Goal: Task Accomplishment & Management: Manage account settings

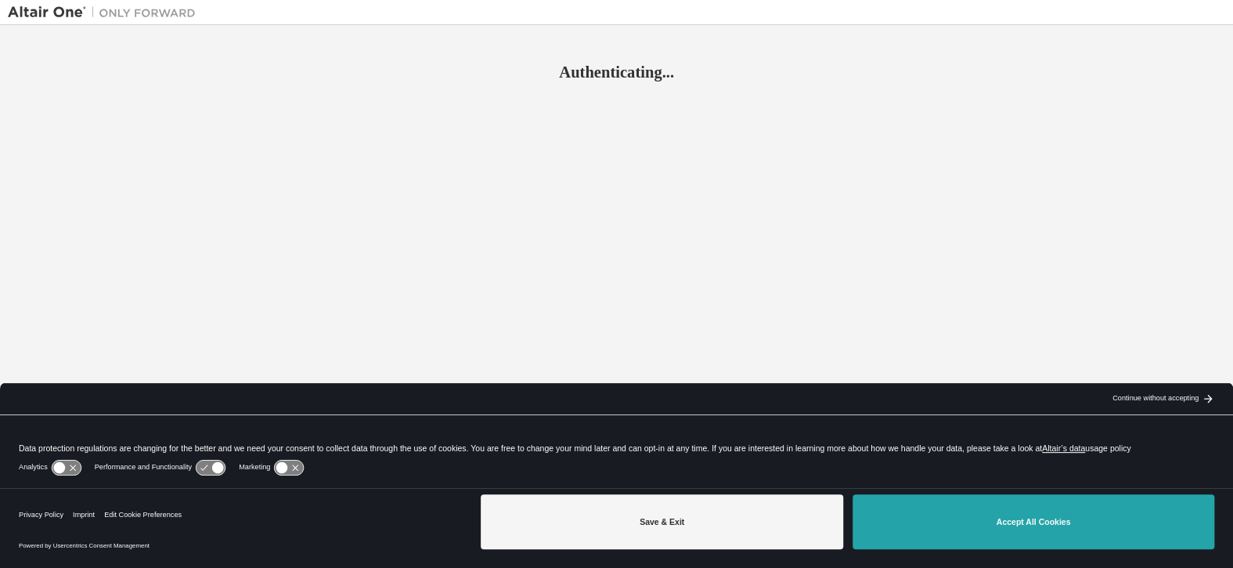
click at [938, 509] on button "Accept All Cookies" at bounding box center [1034, 521] width 362 height 55
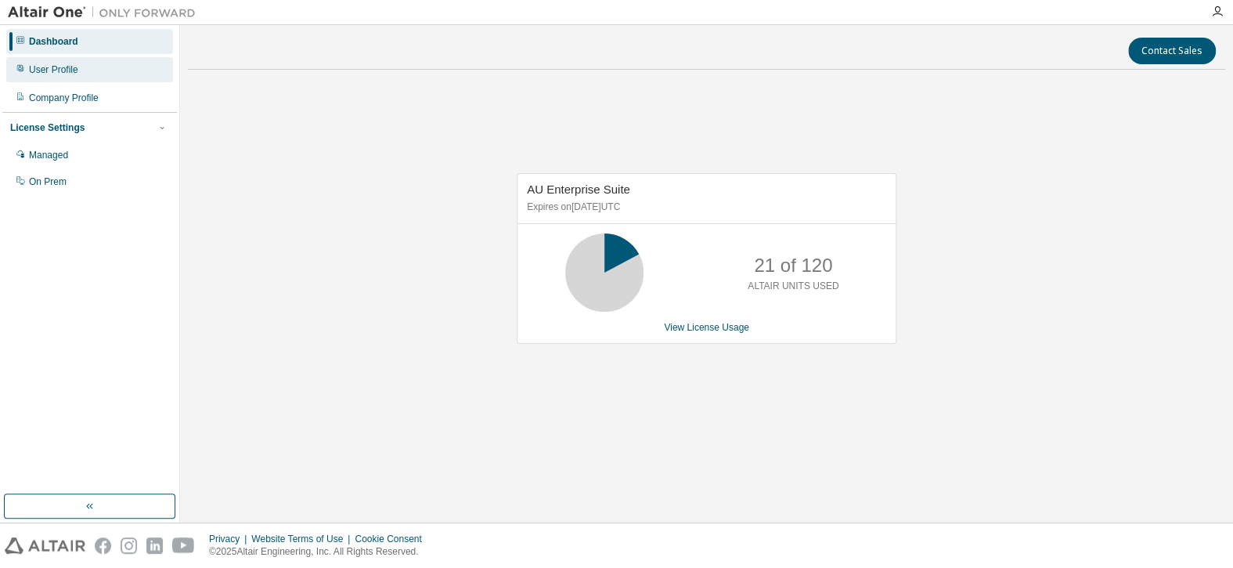
click at [79, 65] on div "User Profile" at bounding box center [89, 69] width 167 height 25
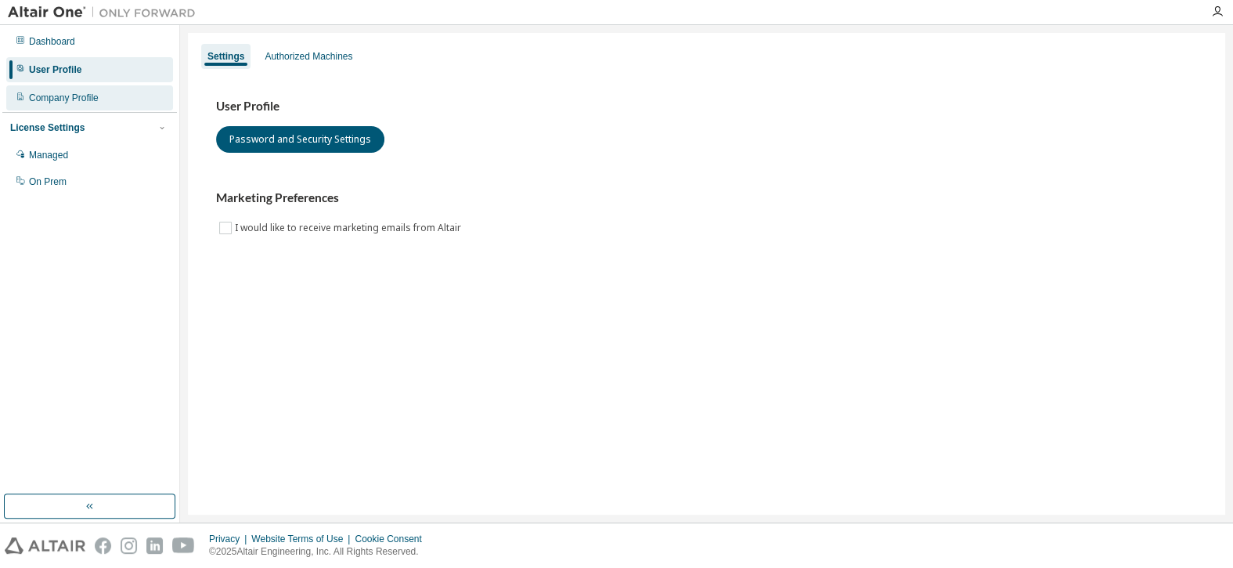
click at [88, 94] on div "Company Profile" at bounding box center [64, 98] width 70 height 13
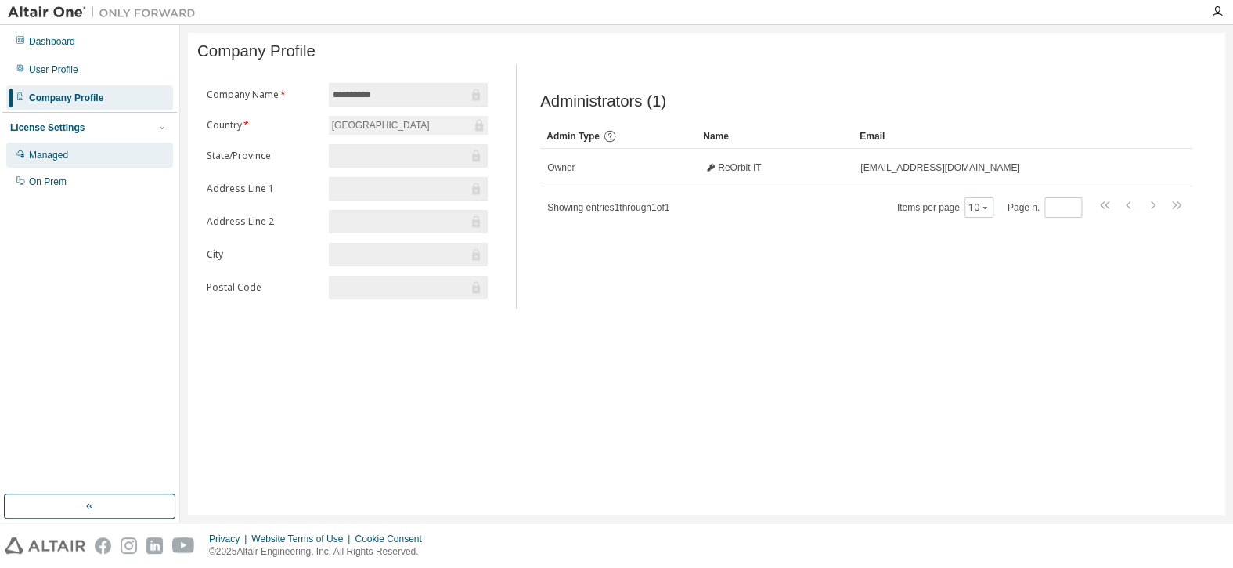
click at [85, 161] on div "Managed" at bounding box center [89, 155] width 167 height 25
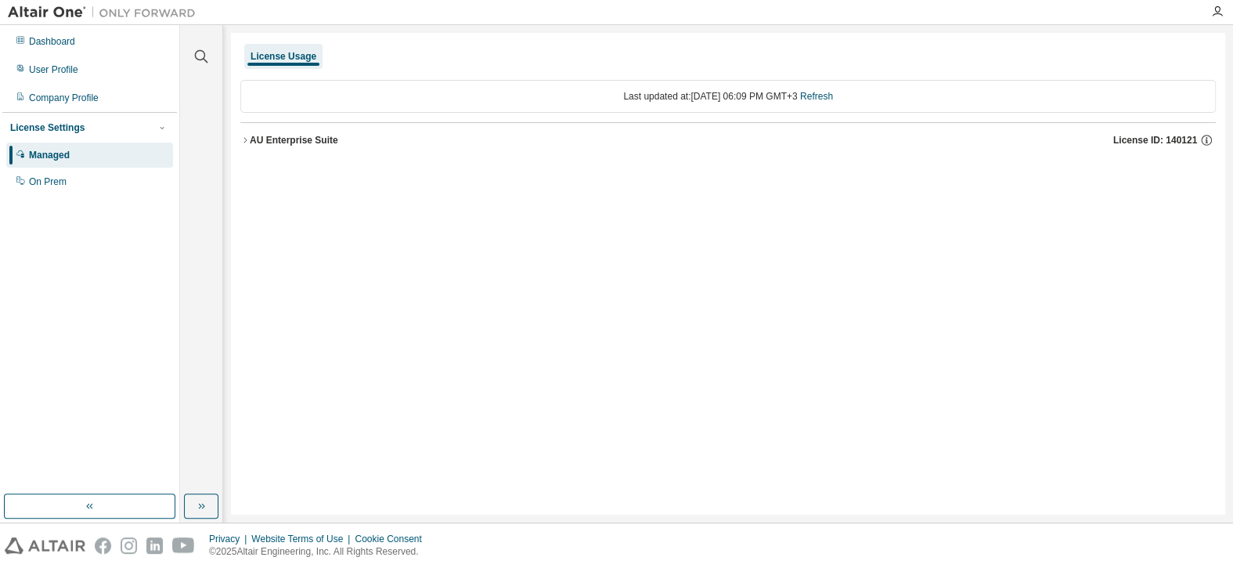
click at [248, 139] on icon "button" at bounding box center [244, 139] width 9 height 9
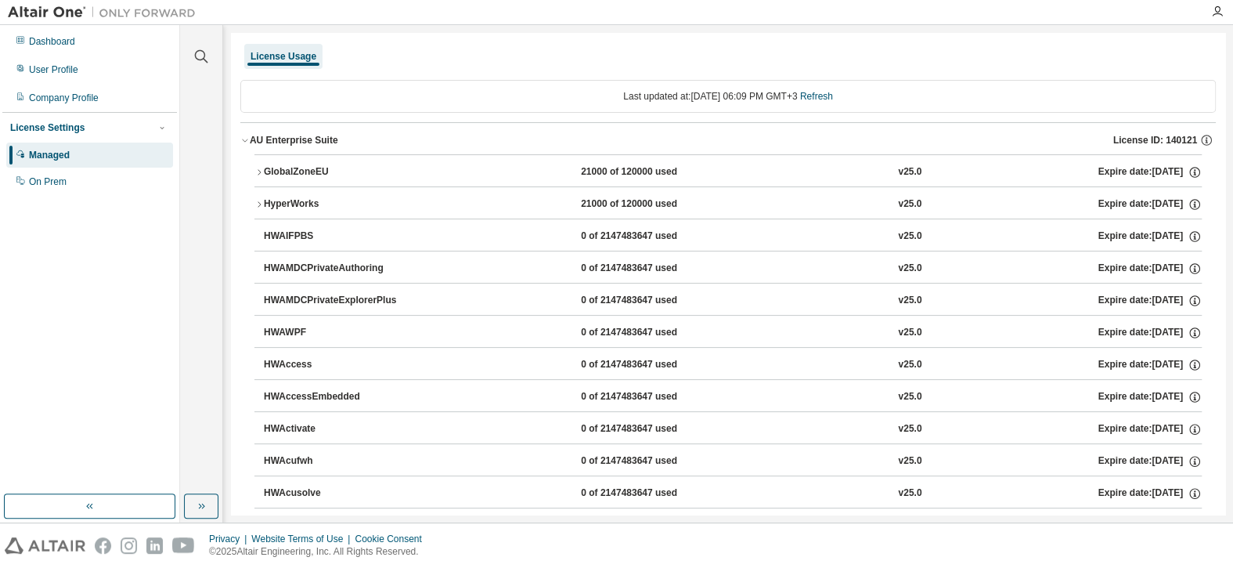
click at [247, 135] on icon "button" at bounding box center [244, 139] width 9 height 9
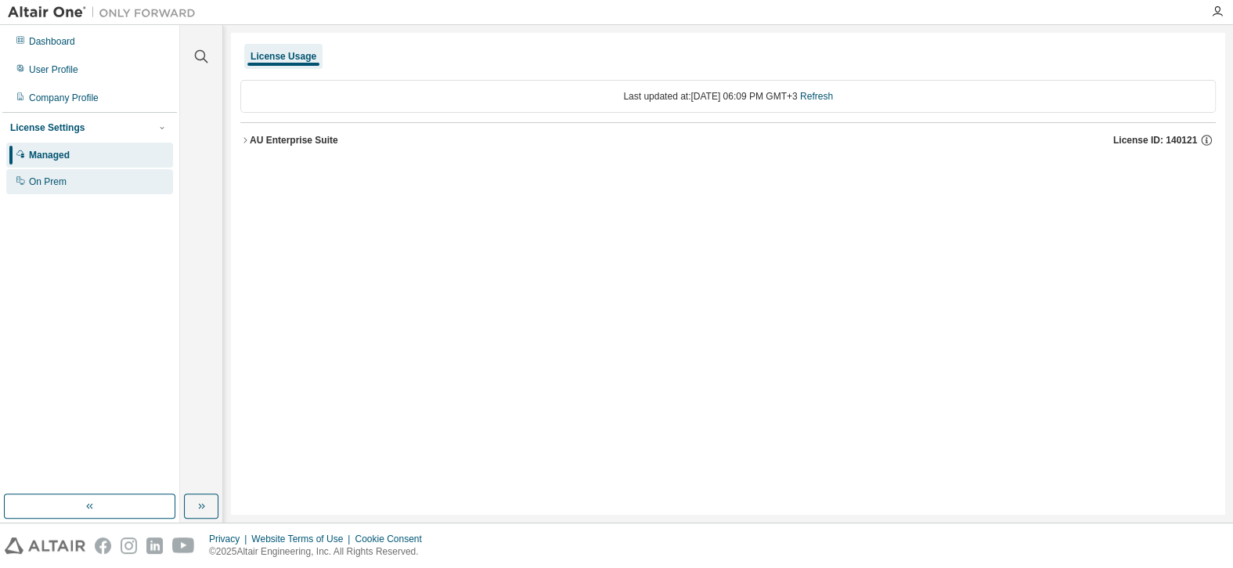
click at [92, 177] on div "On Prem" at bounding box center [89, 181] width 167 height 25
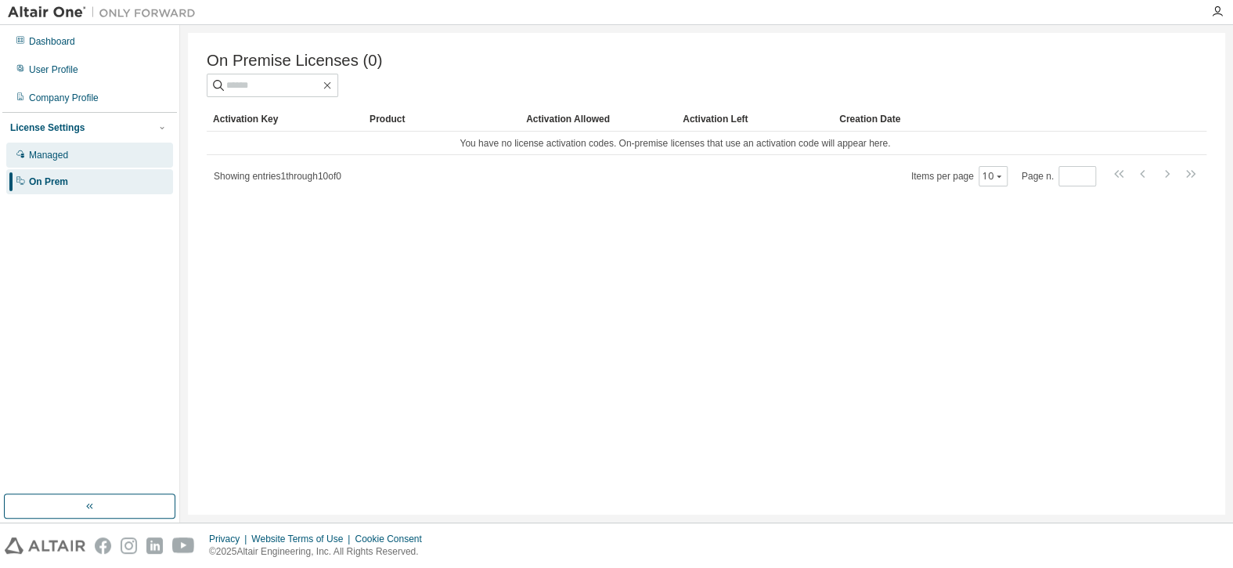
click at [101, 150] on div "Managed" at bounding box center [89, 155] width 167 height 25
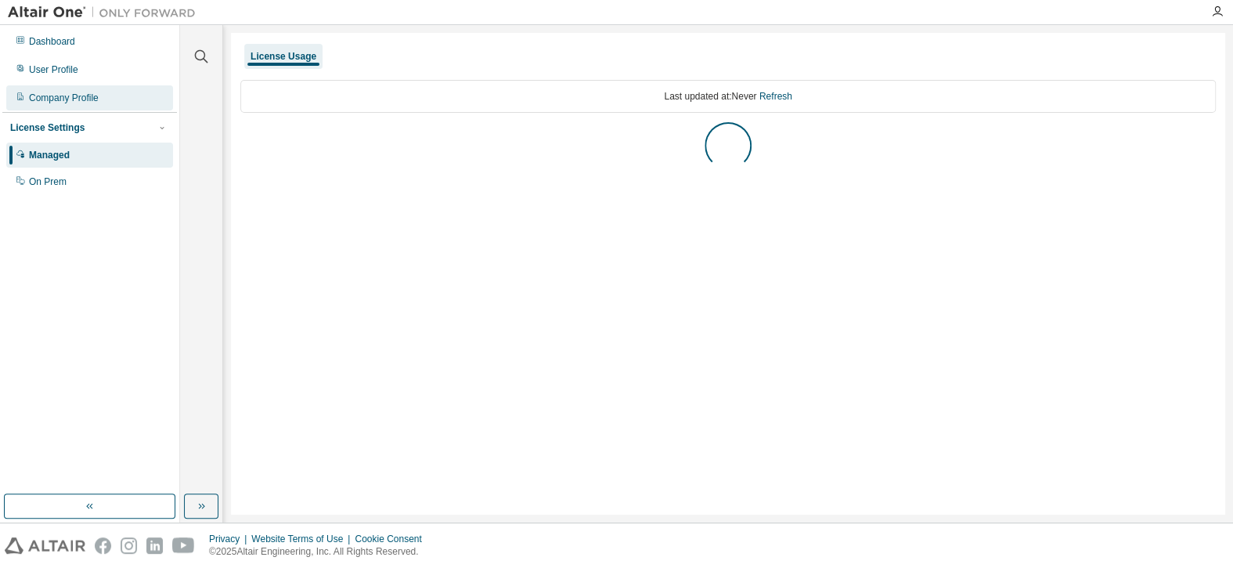
click at [103, 99] on div "Company Profile" at bounding box center [89, 97] width 167 height 25
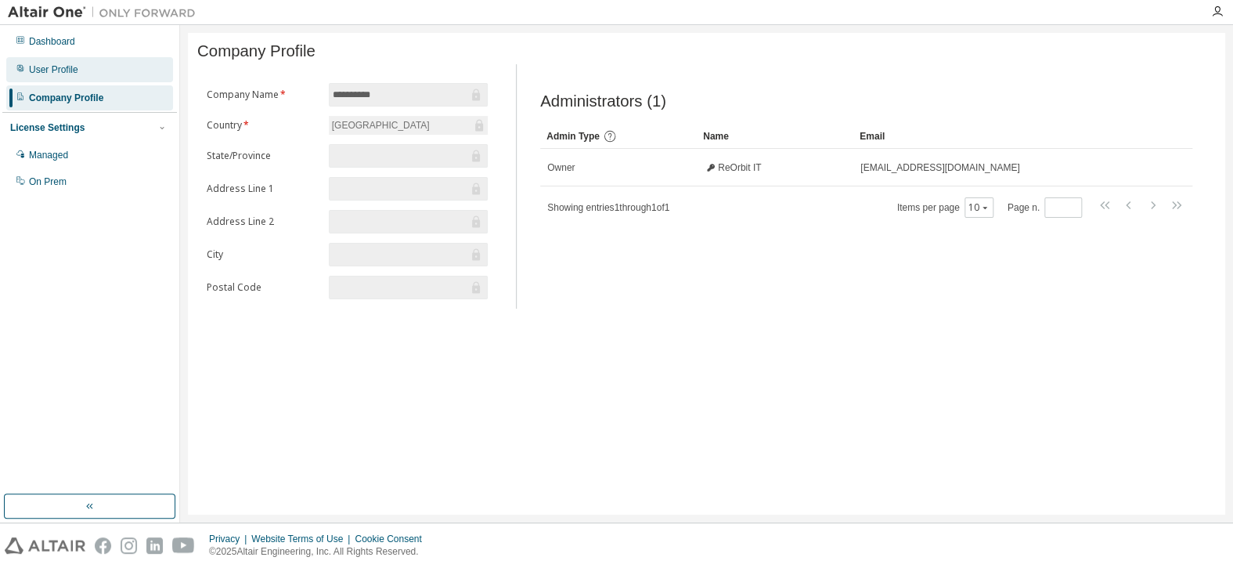
click at [103, 76] on div "User Profile" at bounding box center [89, 69] width 167 height 25
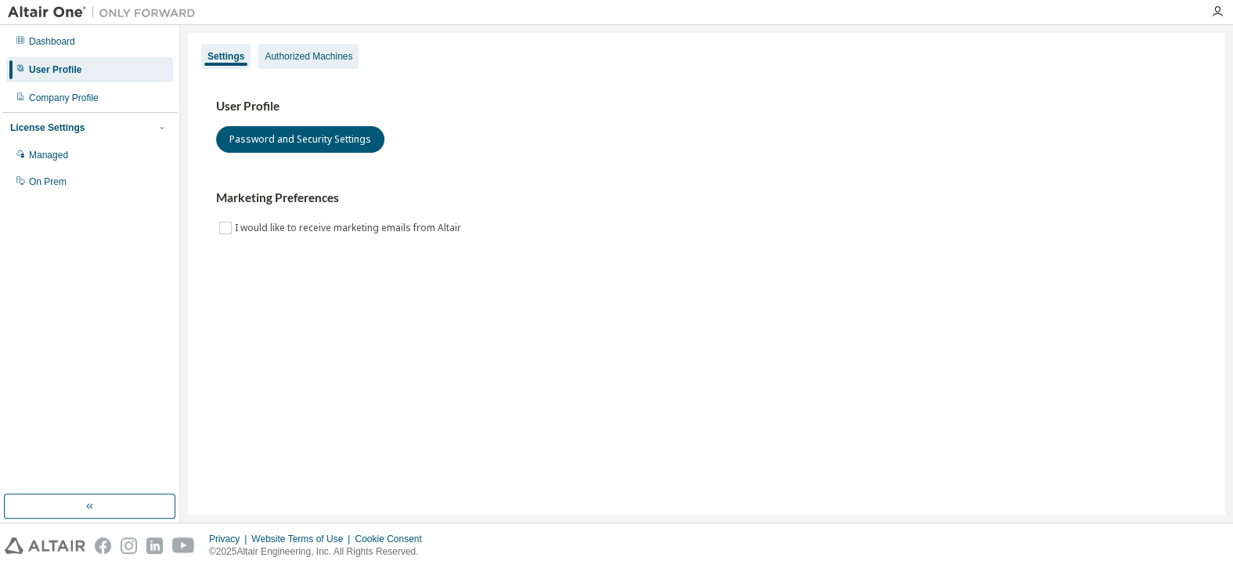
click at [305, 63] on div "Authorized Machines" at bounding box center [308, 56] width 100 height 25
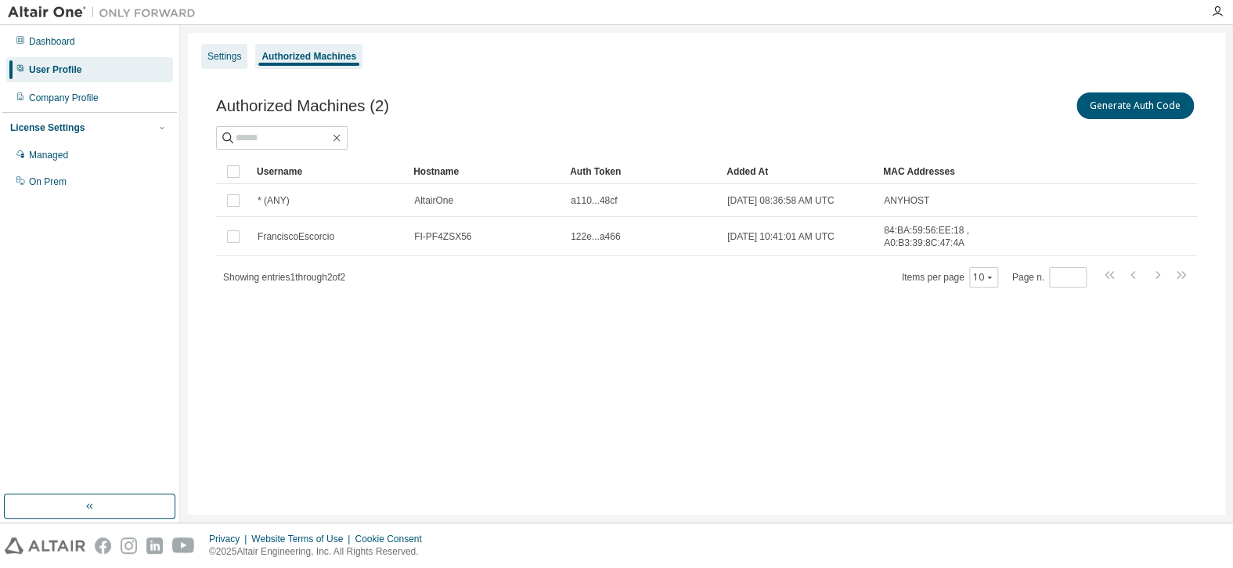
click at [227, 56] on div "Settings" at bounding box center [225, 56] width 34 height 13
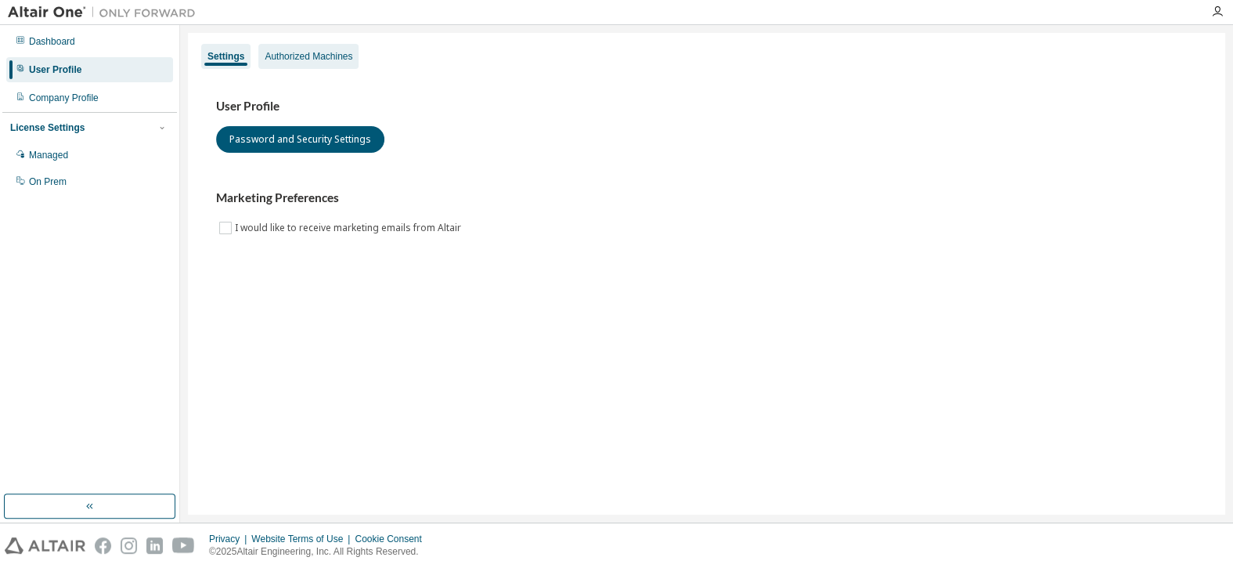
click at [303, 57] on div "Authorized Machines" at bounding box center [309, 56] width 88 height 13
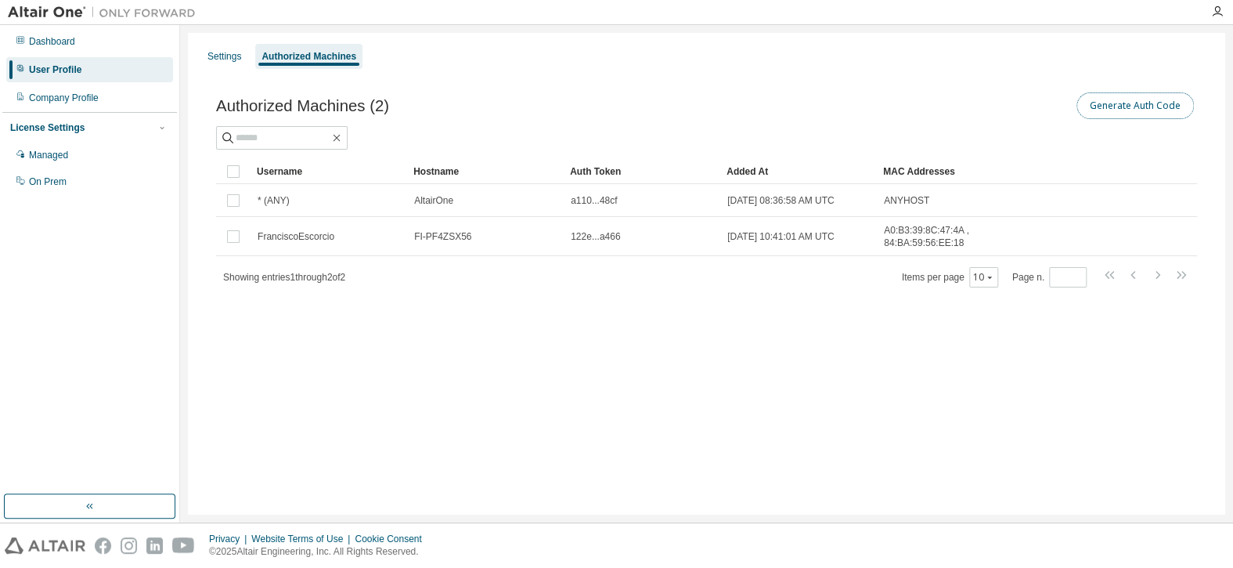
click at [1124, 114] on button "Generate Auth Code" at bounding box center [1135, 105] width 117 height 27
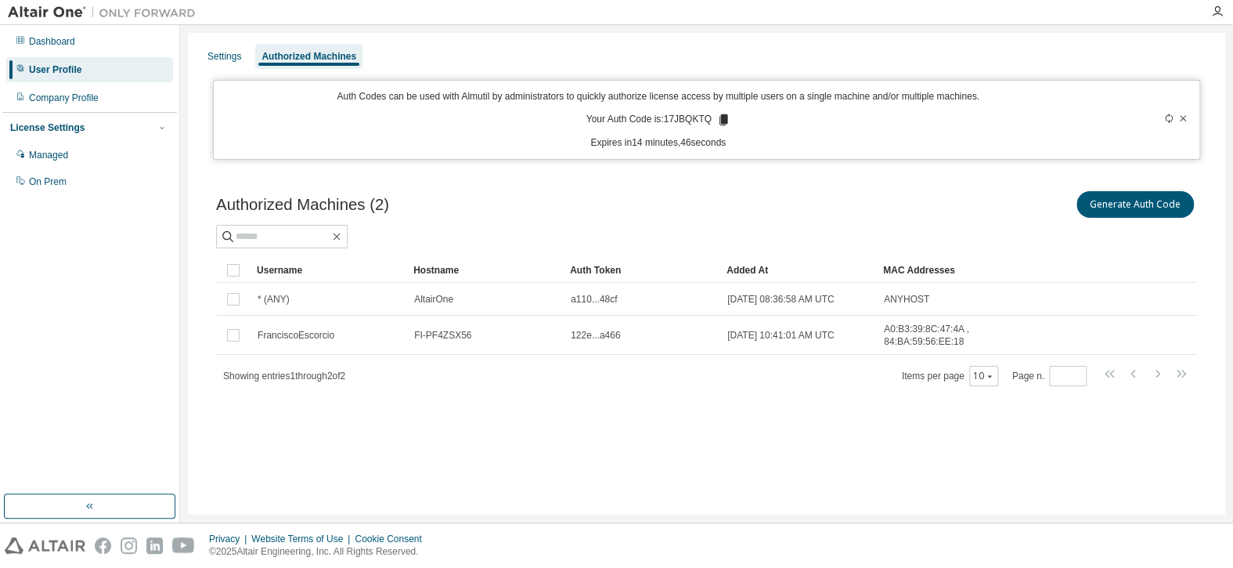
click at [1179, 117] on icon at bounding box center [1183, 118] width 9 height 9
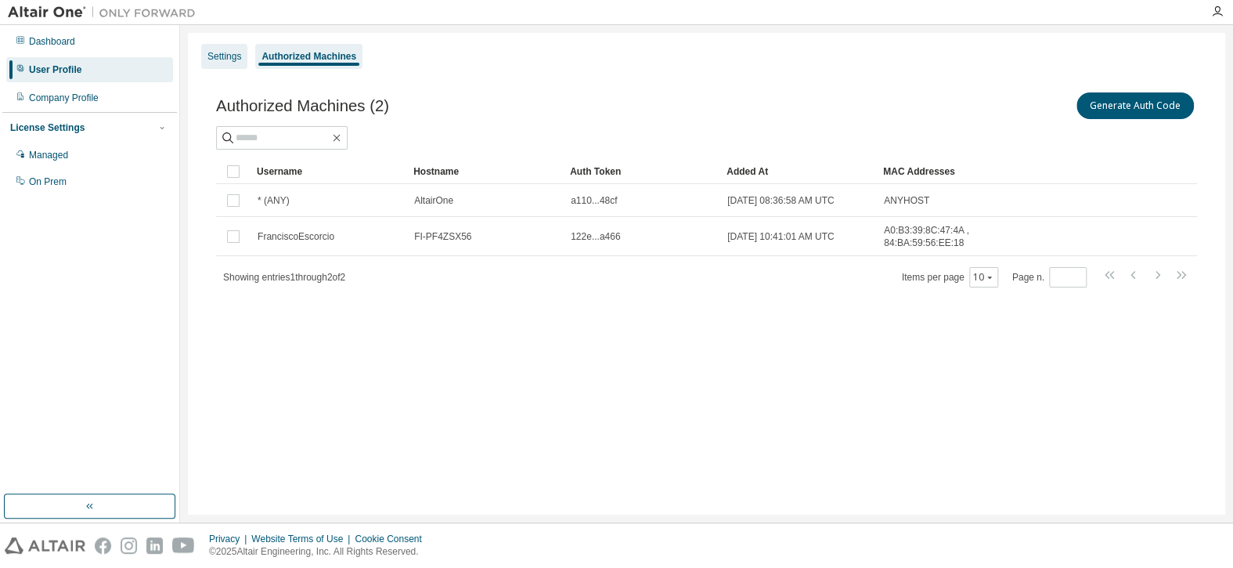
click at [235, 67] on div "Settings" at bounding box center [224, 56] width 46 height 25
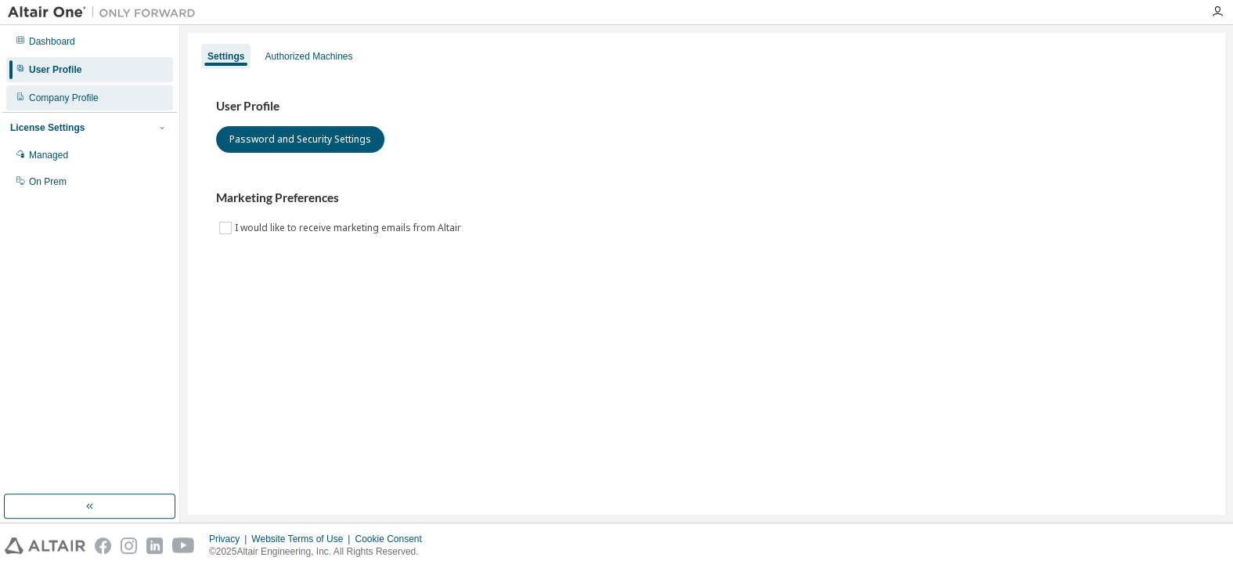
click at [99, 95] on div "Company Profile" at bounding box center [89, 97] width 167 height 25
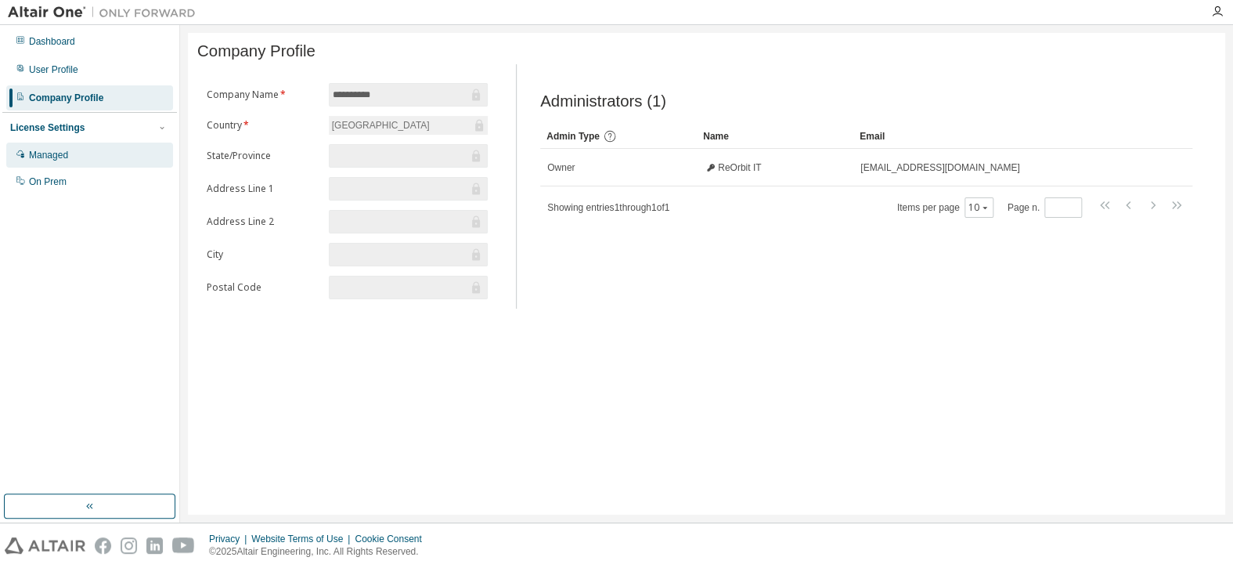
click at [92, 158] on div "Managed" at bounding box center [89, 155] width 167 height 25
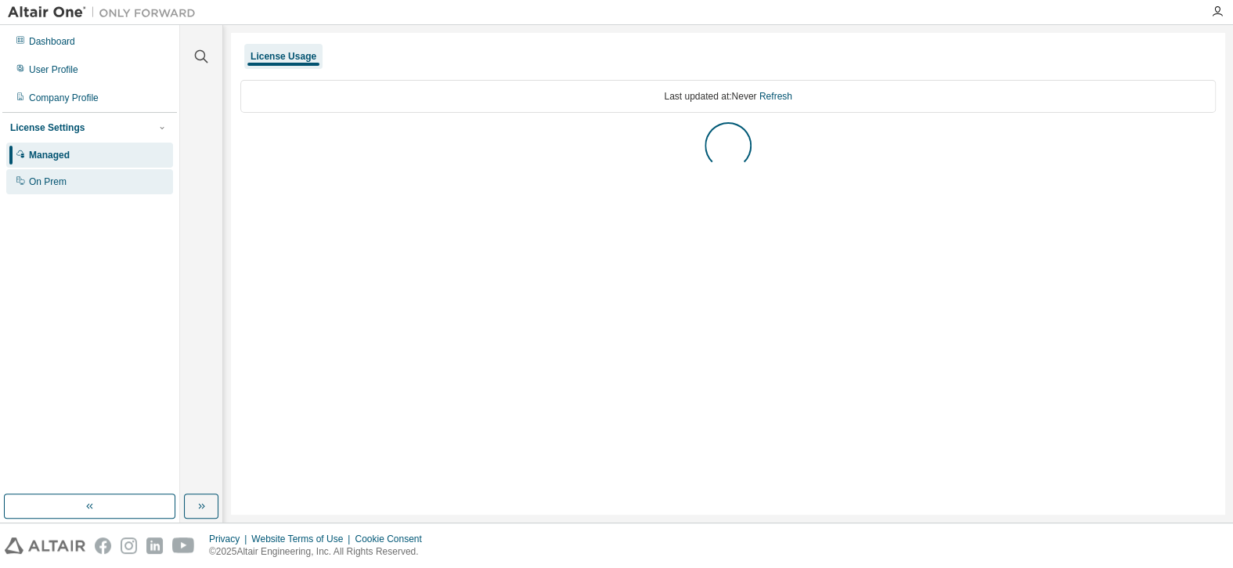
click at [92, 179] on div "On Prem" at bounding box center [89, 181] width 167 height 25
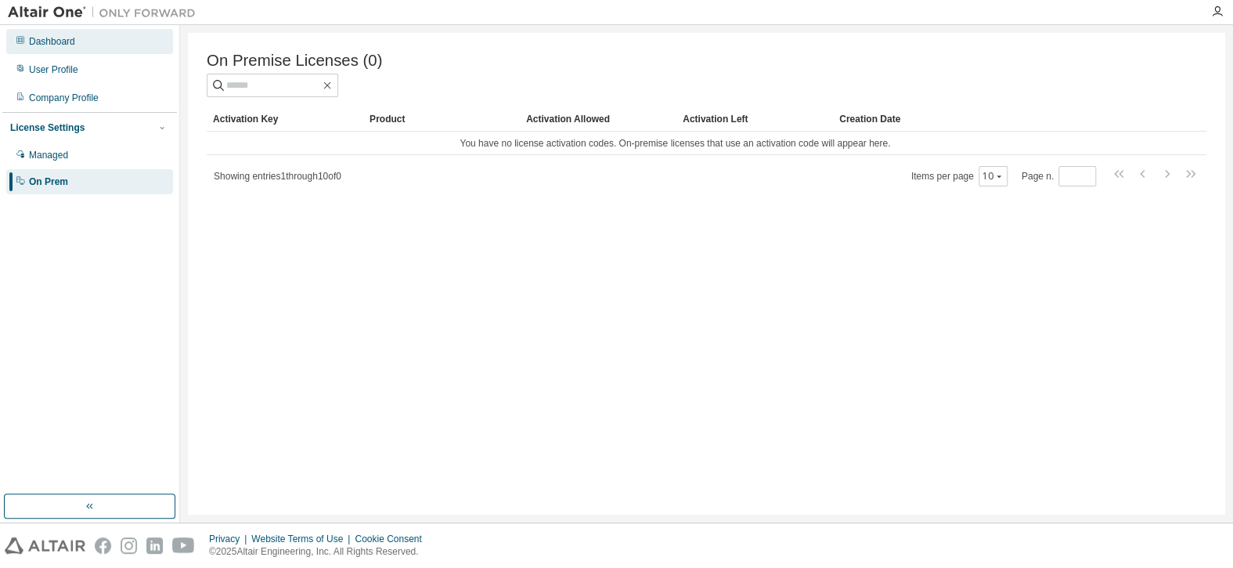
click at [88, 51] on div "Dashboard" at bounding box center [89, 41] width 167 height 25
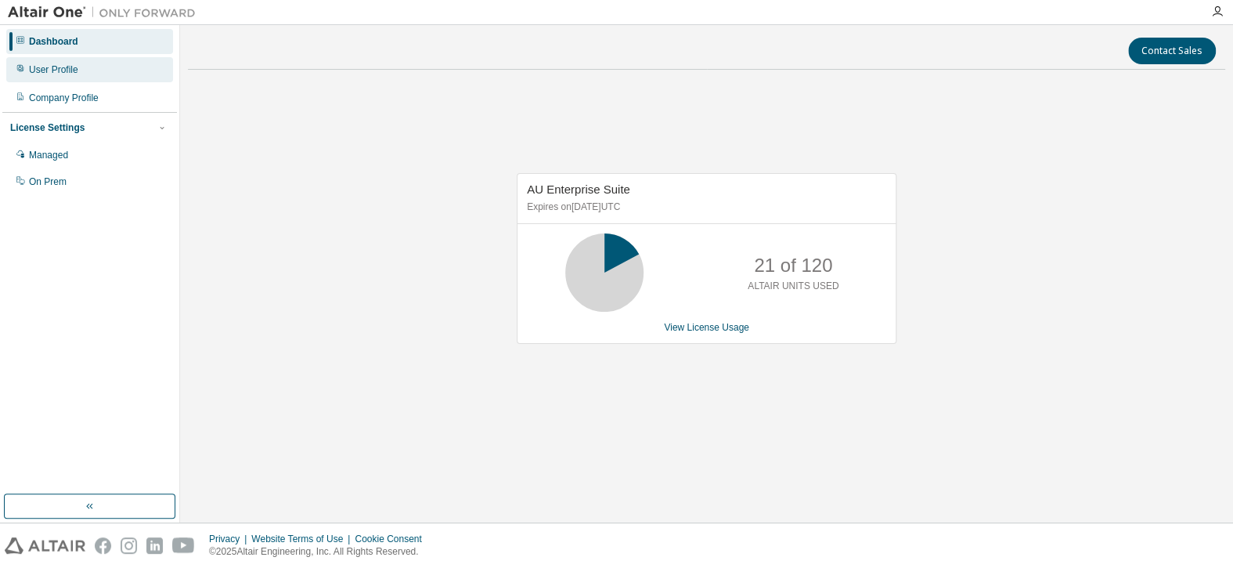
click at [92, 67] on div "User Profile" at bounding box center [89, 69] width 167 height 25
